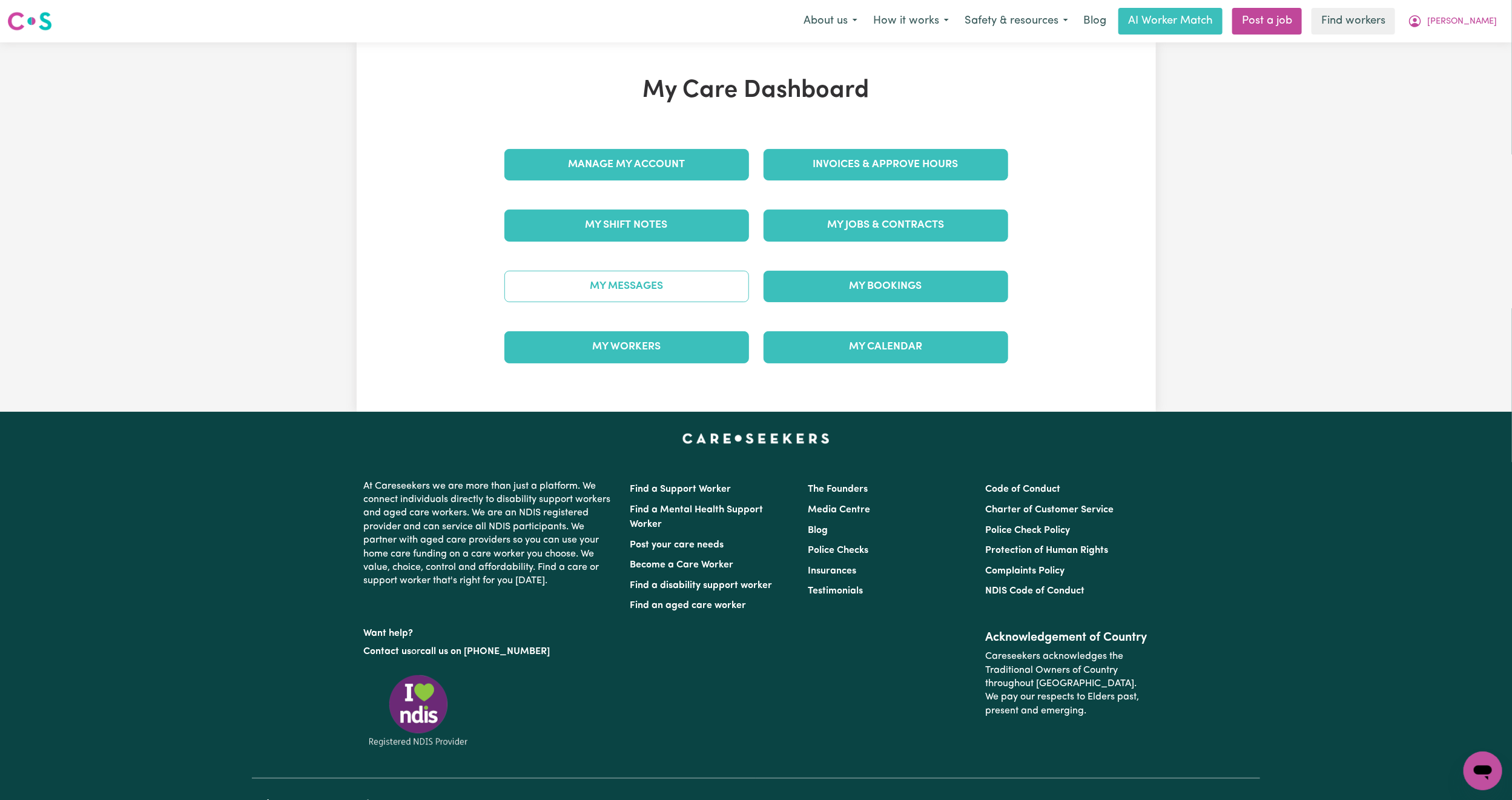
click at [659, 296] on link "My Messages" at bounding box center [627, 286] width 245 height 31
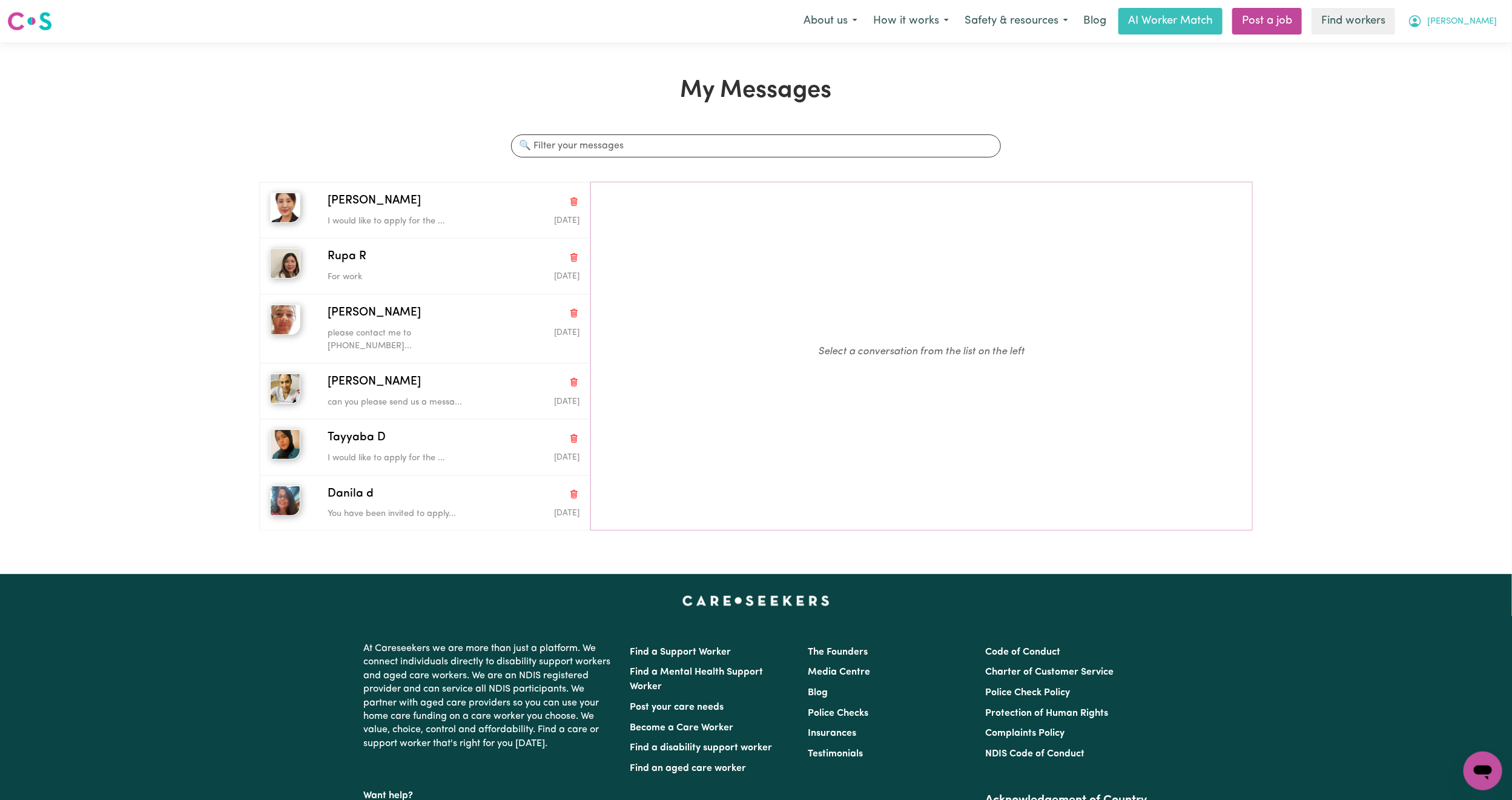
click at [1481, 26] on span "[PERSON_NAME]" at bounding box center [1462, 22] width 70 height 14
click at [1462, 41] on link "My Dashboard" at bounding box center [1456, 48] width 95 height 23
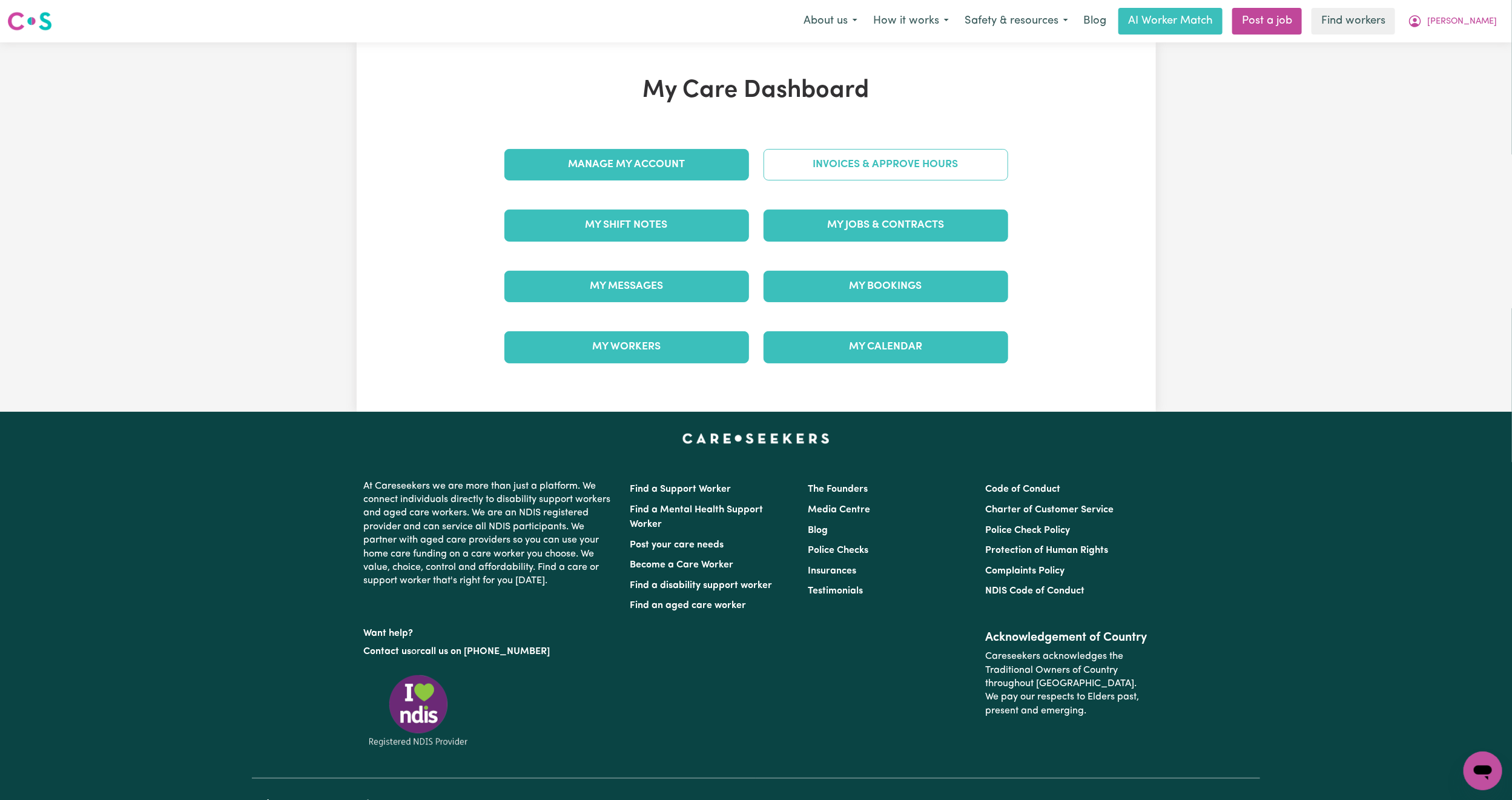
click at [870, 163] on link "Invoices & Approve Hours" at bounding box center [886, 164] width 245 height 31
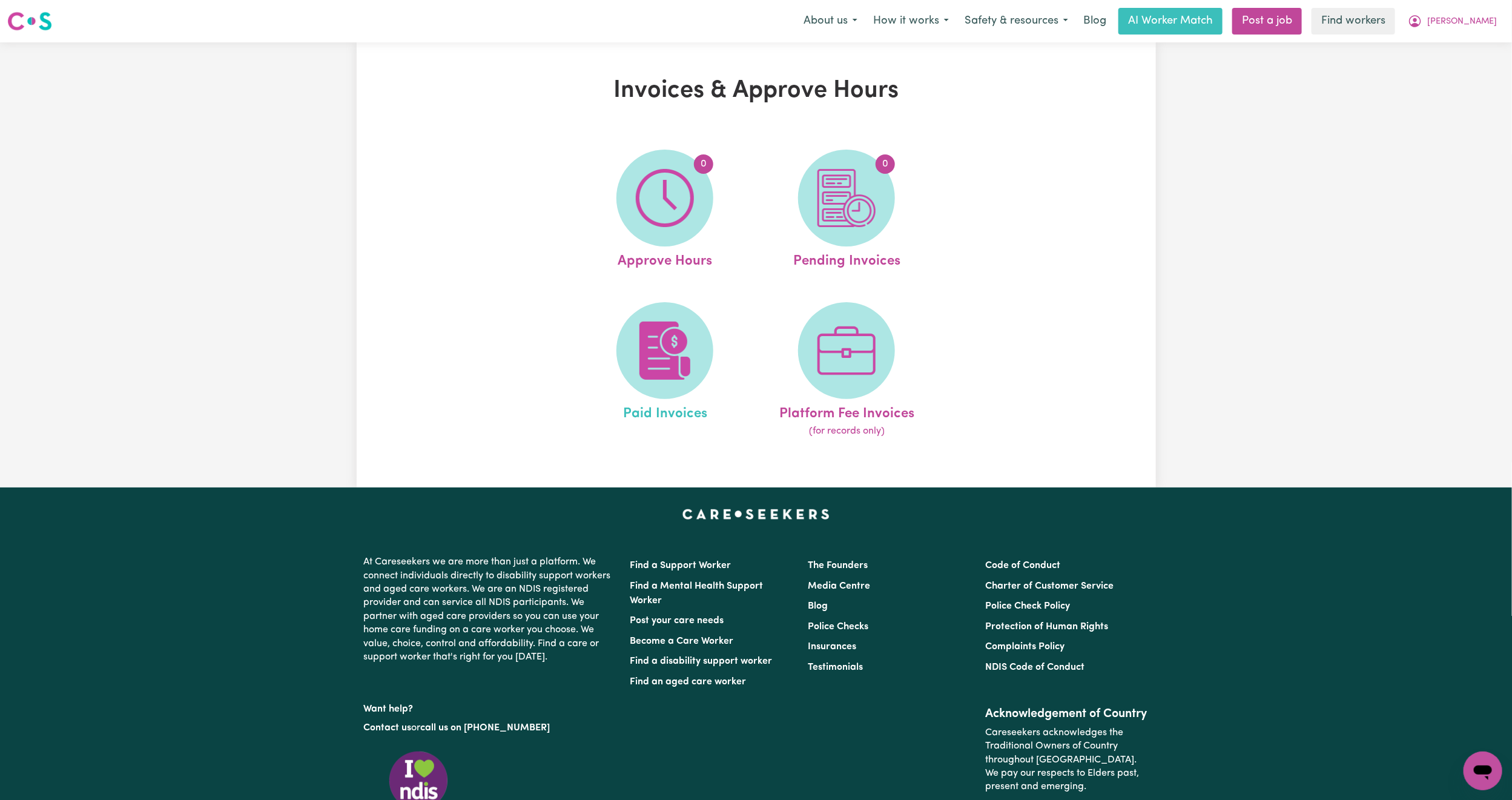
click at [685, 302] on link "Paid Invoices" at bounding box center [664, 370] width 174 height 137
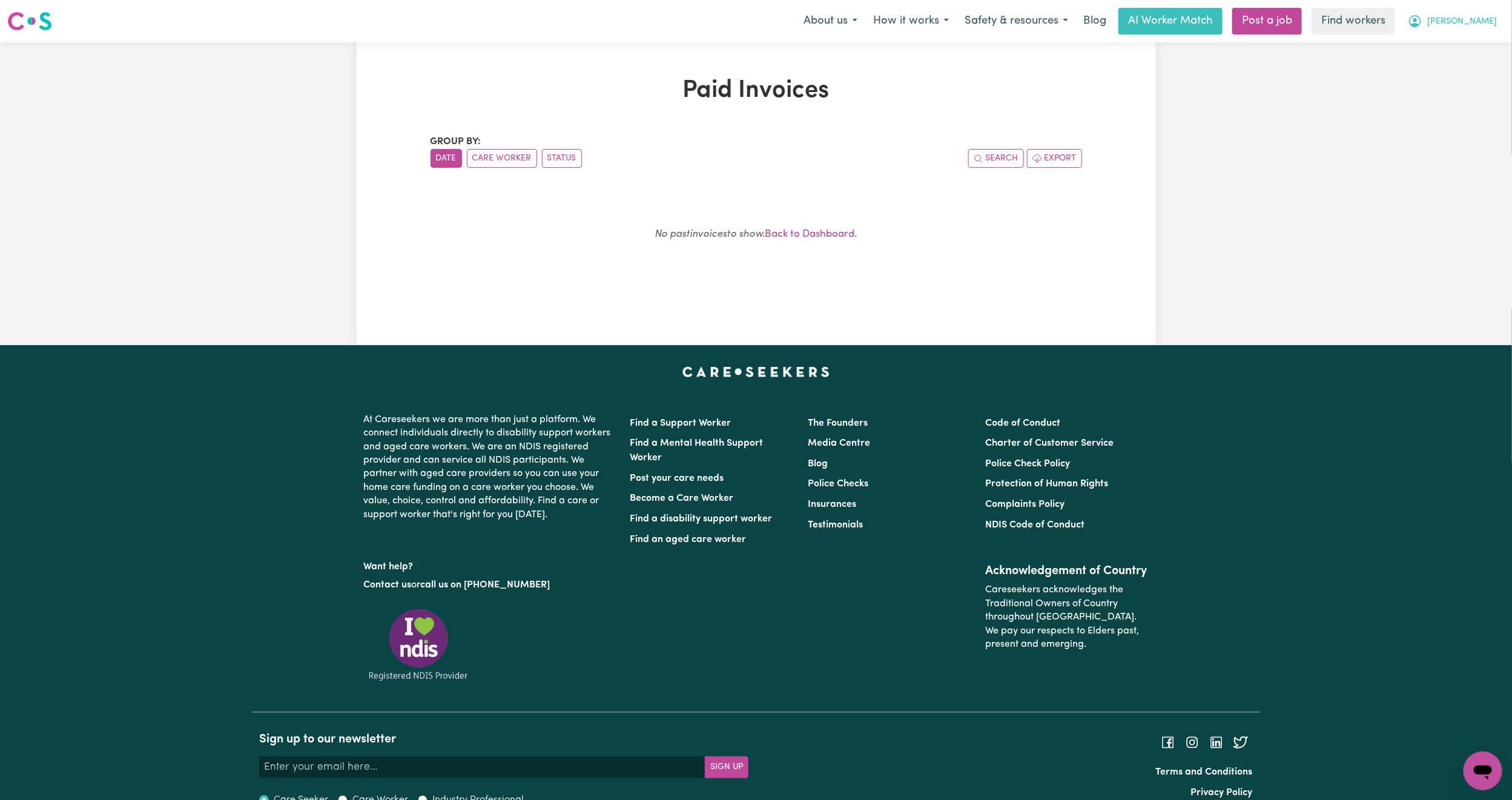
click at [1480, 20] on span "[PERSON_NAME]" at bounding box center [1462, 22] width 70 height 14
click at [1452, 40] on link "My Dashboard" at bounding box center [1456, 48] width 95 height 23
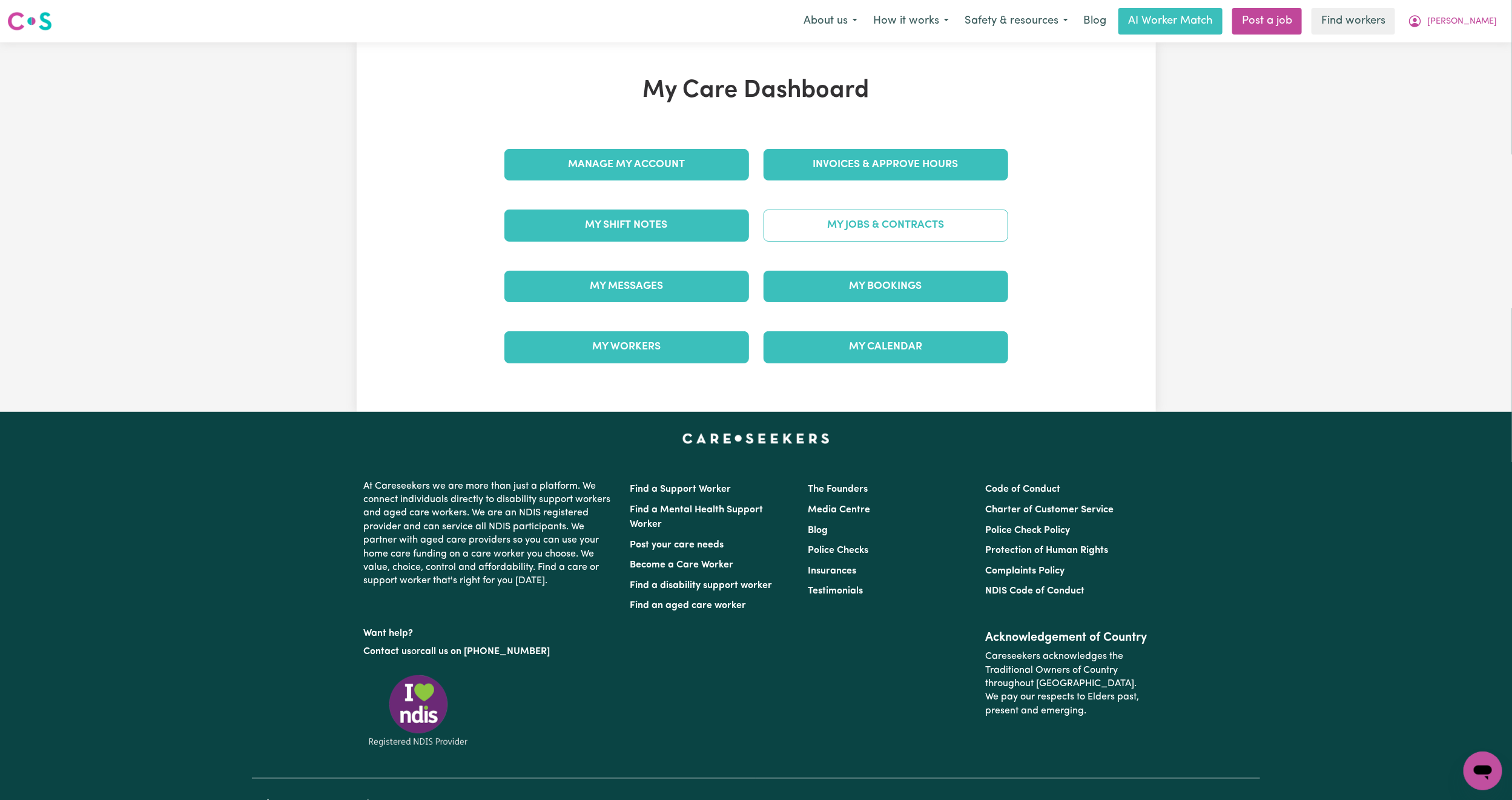
click at [860, 222] on link "My Jobs & Contracts" at bounding box center [886, 225] width 245 height 31
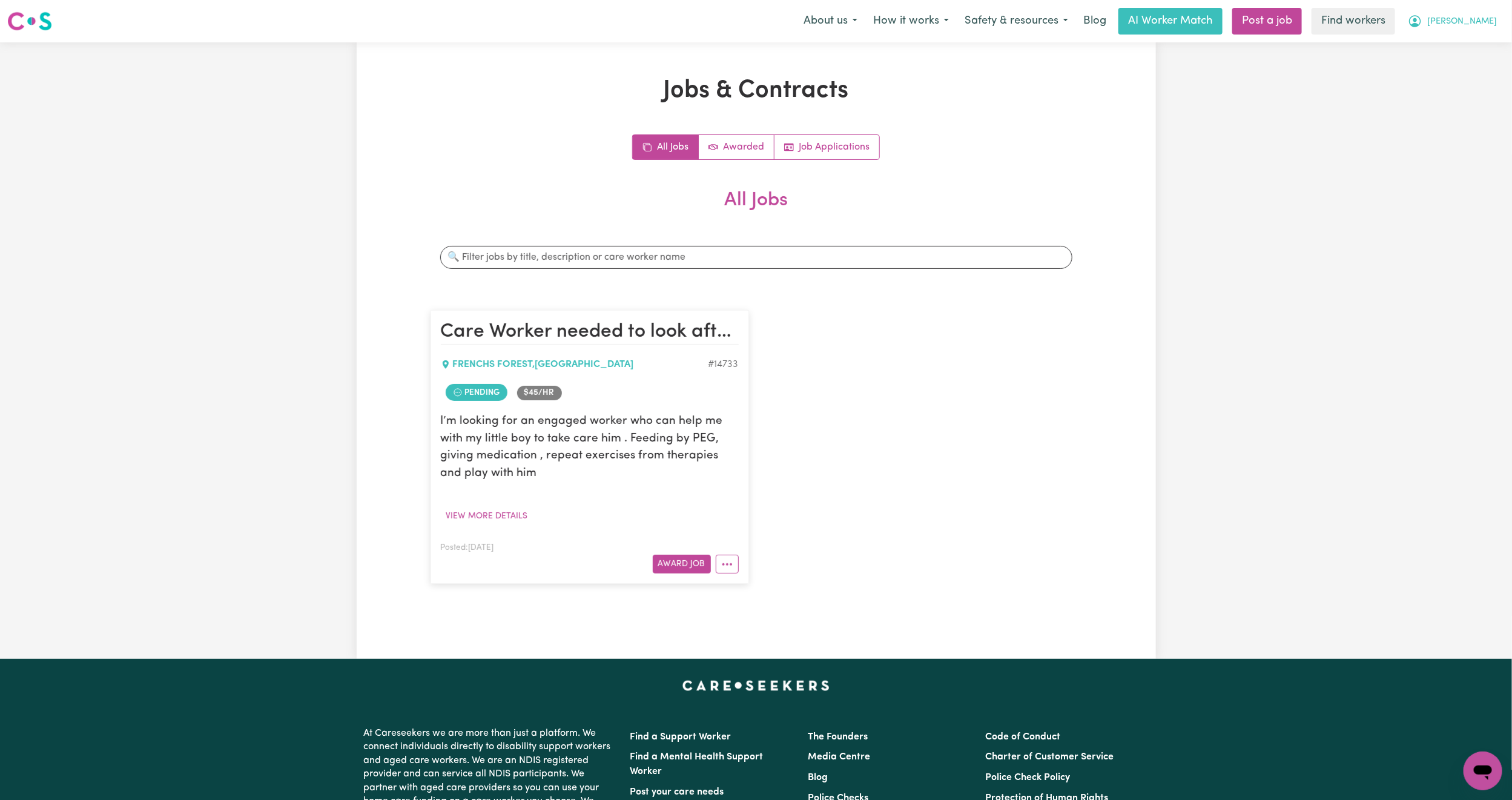
click at [1486, 31] on button "[PERSON_NAME]" at bounding box center [1453, 21] width 105 height 25
click at [1458, 62] on link "Logout" at bounding box center [1456, 70] width 95 height 23
